Goal: Navigation & Orientation: Find specific page/section

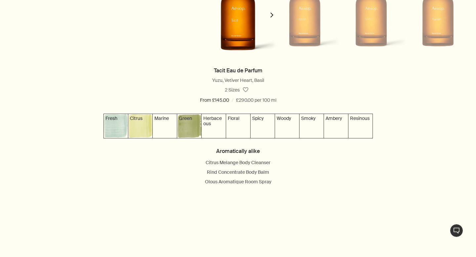
scroll to position [684, 0]
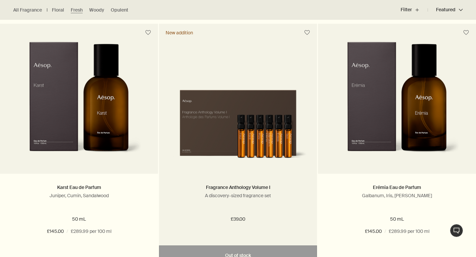
scroll to position [446, 0]
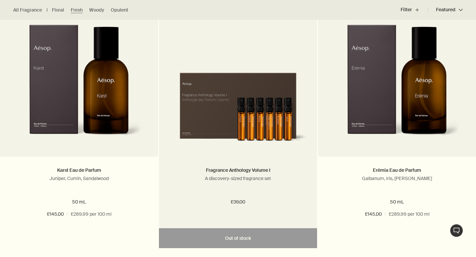
click at [244, 122] on img at bounding box center [238, 105] width 138 height 84
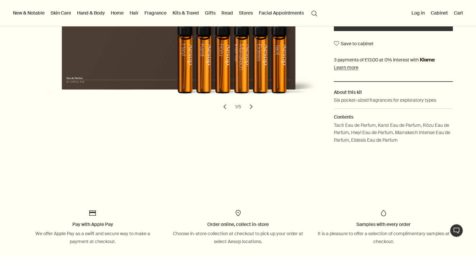
scroll to position [188, 0]
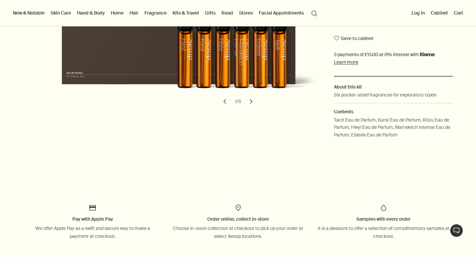
click at [250, 106] on button "chevron" at bounding box center [251, 101] width 15 height 15
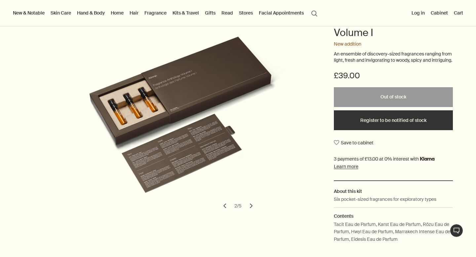
scroll to position [57, 0]
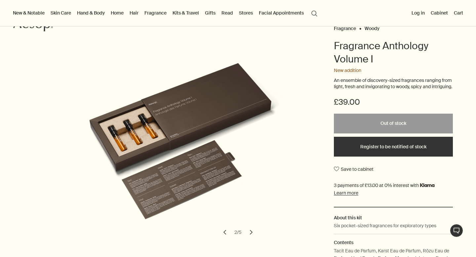
click at [253, 239] on button "chevron" at bounding box center [251, 232] width 15 height 15
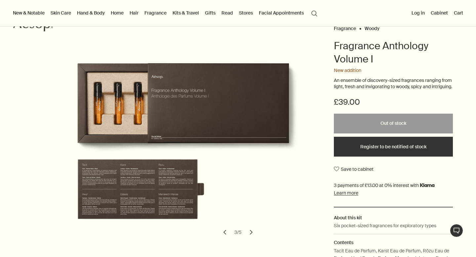
click at [253, 238] on button "chevron" at bounding box center [251, 232] width 15 height 15
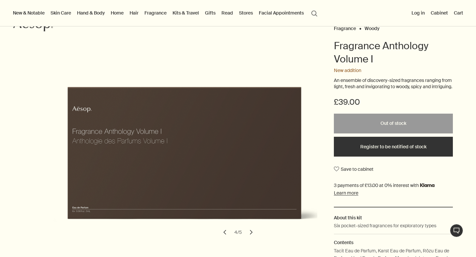
click at [253, 239] on button "chevron" at bounding box center [251, 232] width 15 height 15
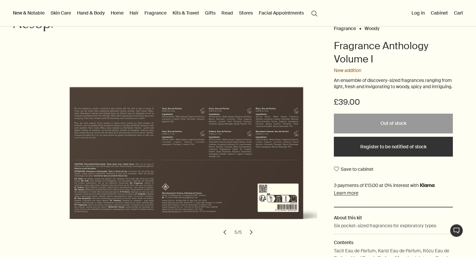
click at [253, 239] on button "chevron" at bounding box center [251, 232] width 15 height 15
